Goal: Find specific page/section: Find specific page/section

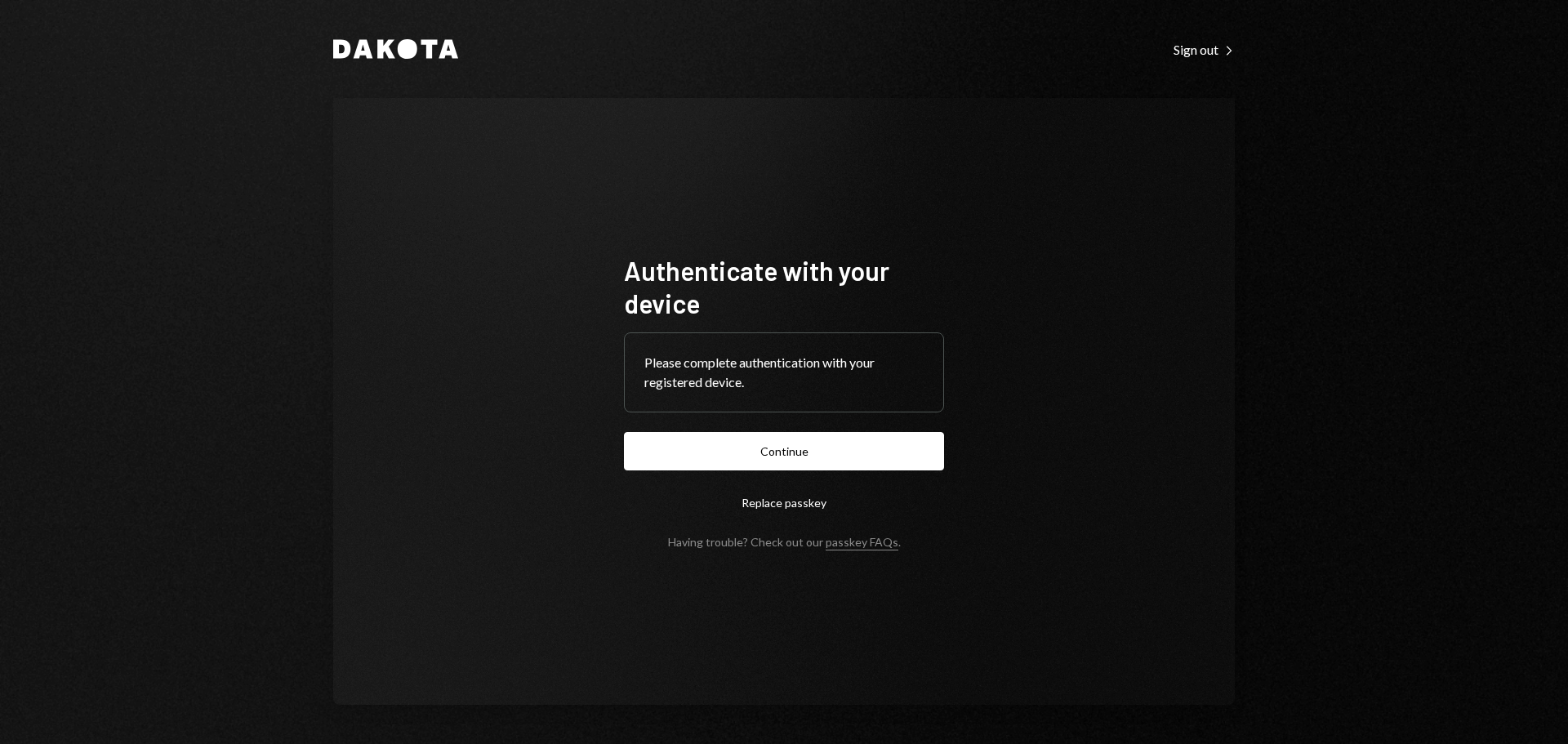
click at [797, 447] on button "Continue" at bounding box center [784, 451] width 320 height 39
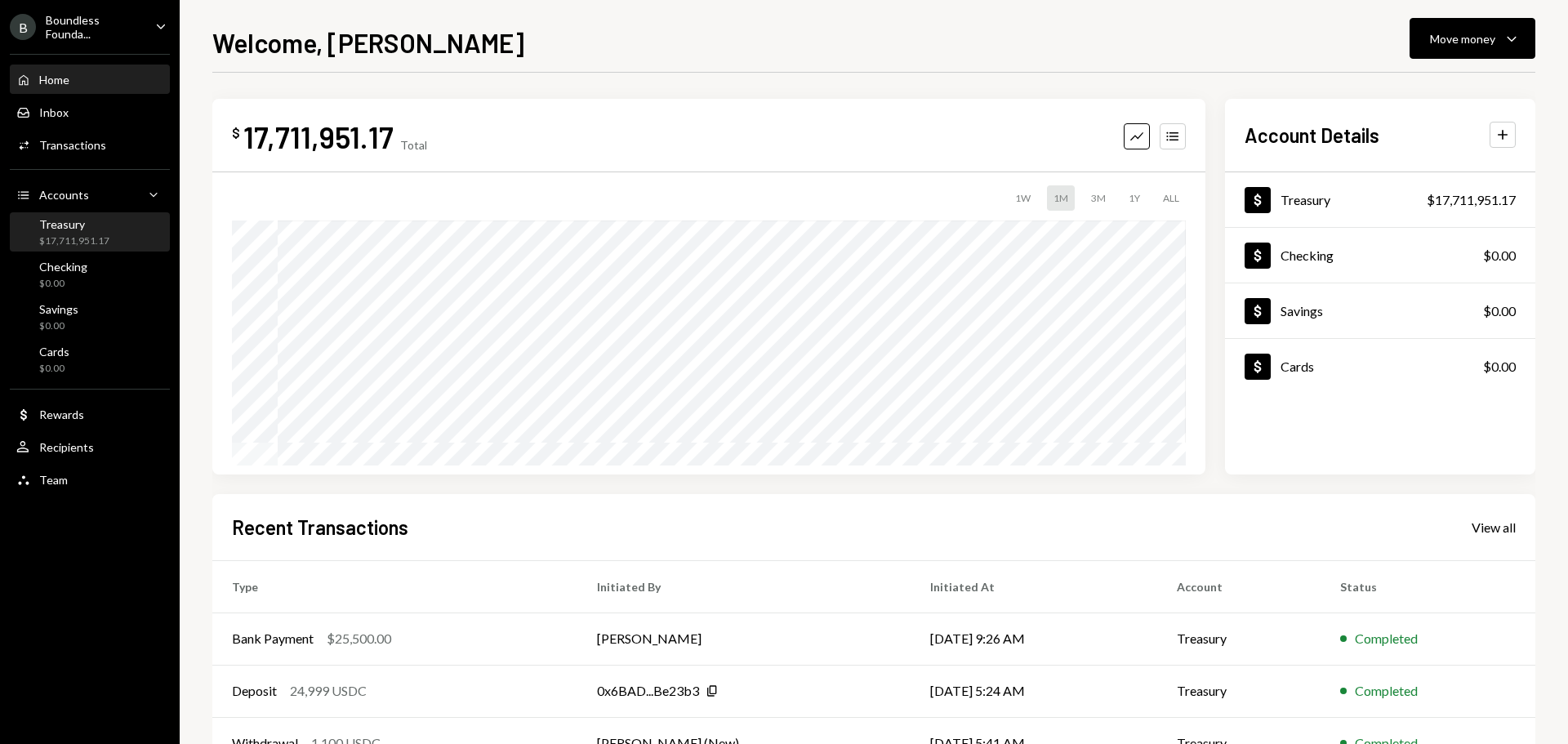
click at [86, 238] on div "$17,711,951.17" at bounding box center [74, 242] width 70 height 14
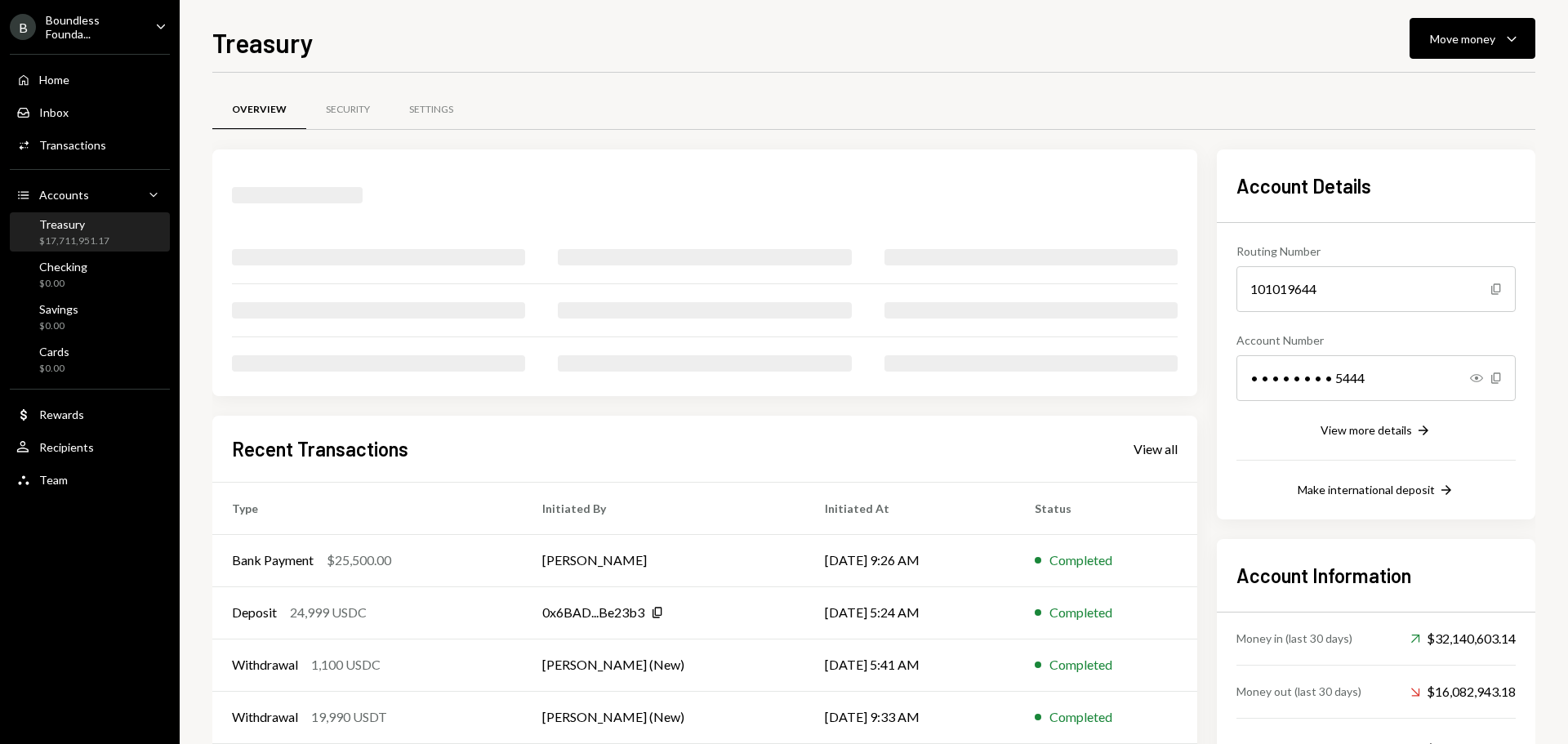
click at [114, 39] on div "Boundless Founda..." at bounding box center [93, 26] width 96 height 28
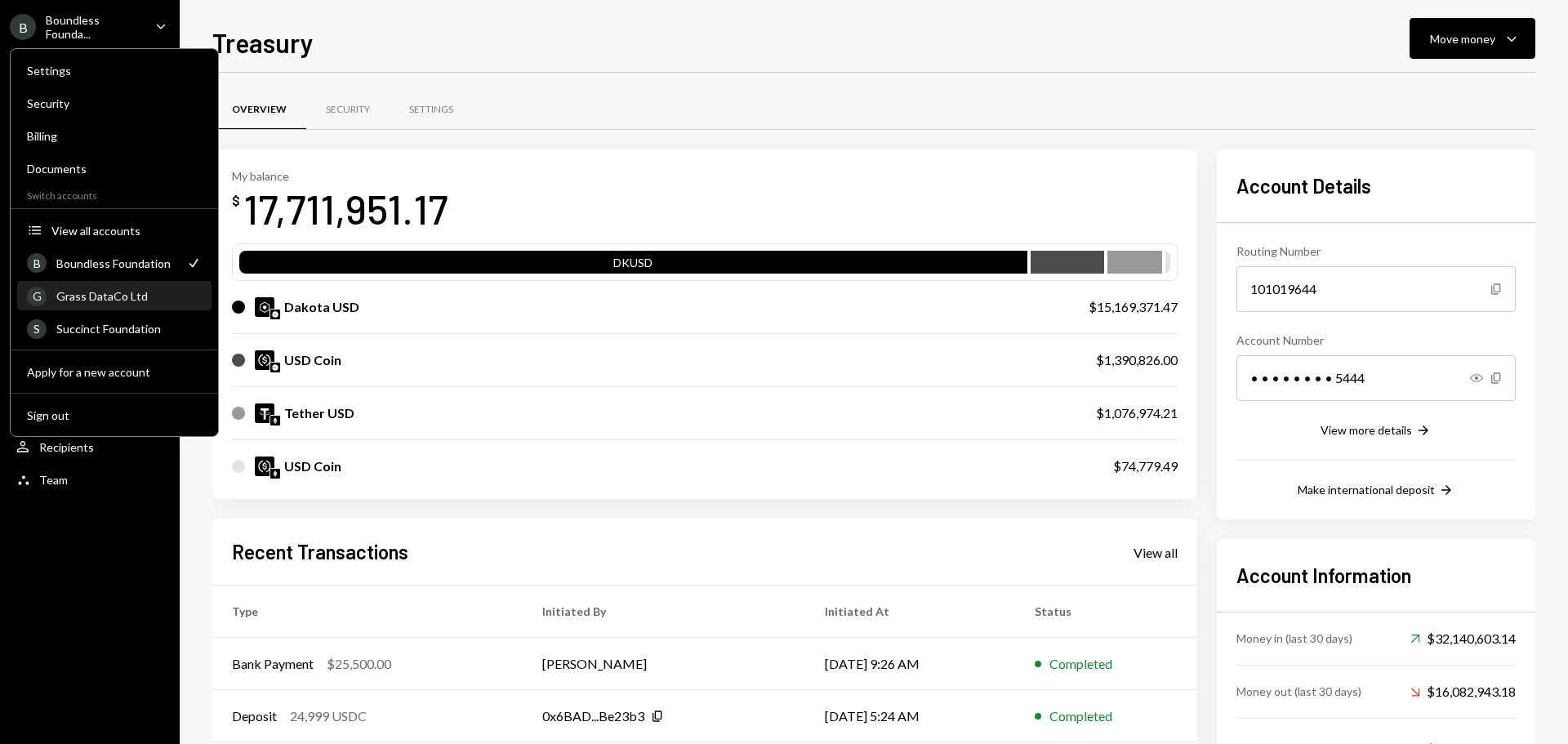
click at [120, 294] on div "Grass DataCo Ltd" at bounding box center [129, 296] width 146 height 14
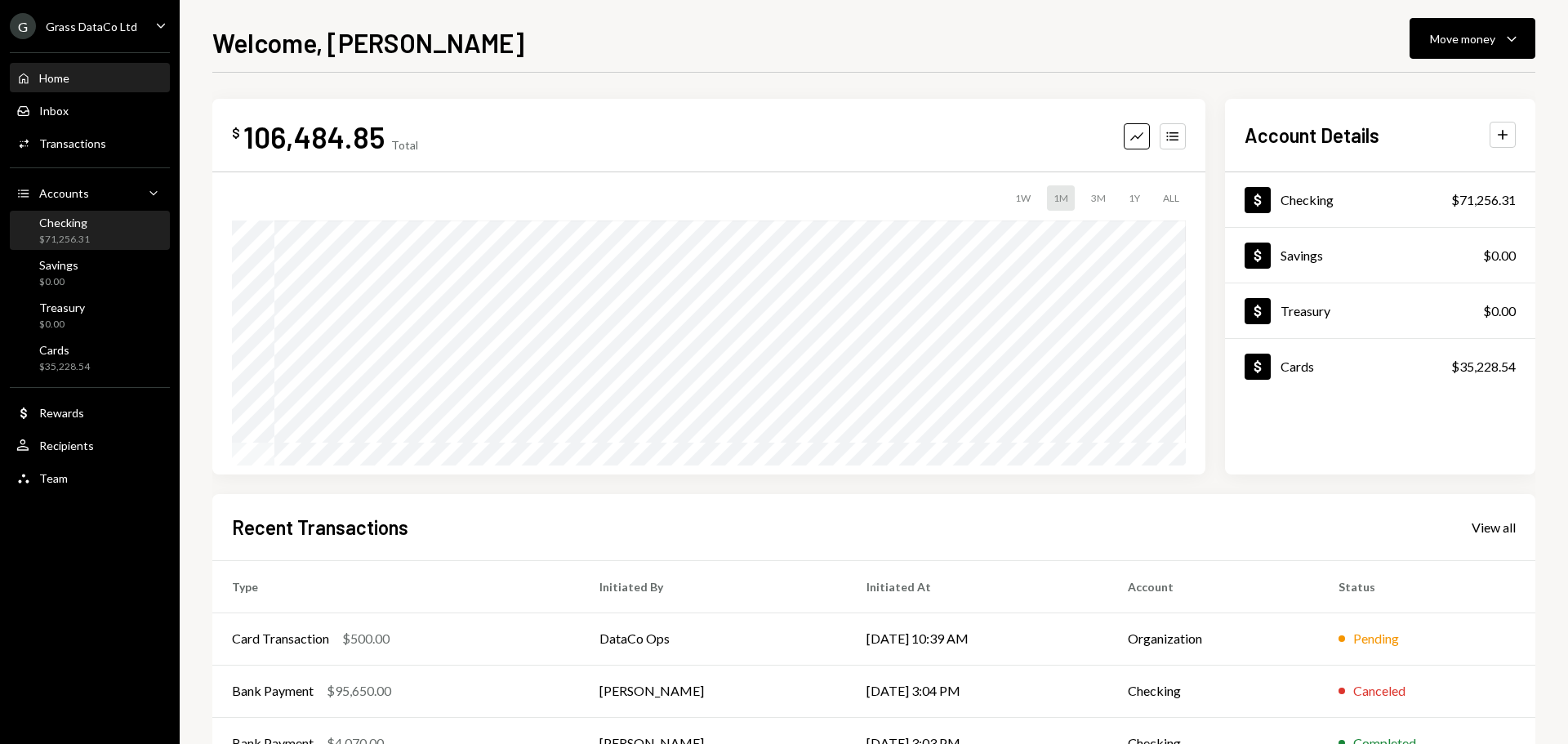
click at [83, 241] on div "$71,256.31" at bounding box center [64, 240] width 50 height 14
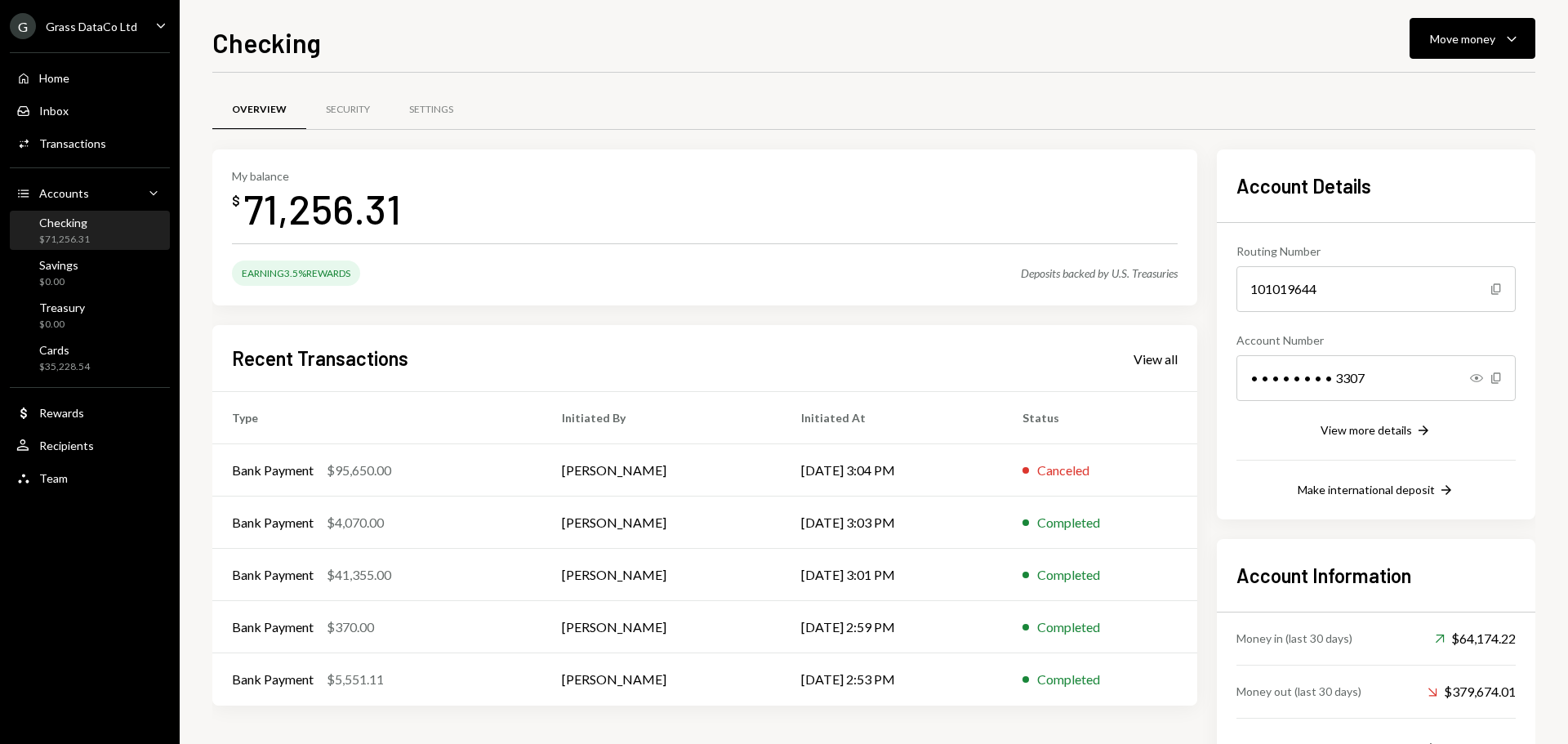
scroll to position [66, 0]
